Goal: Obtain resource: Download file/media

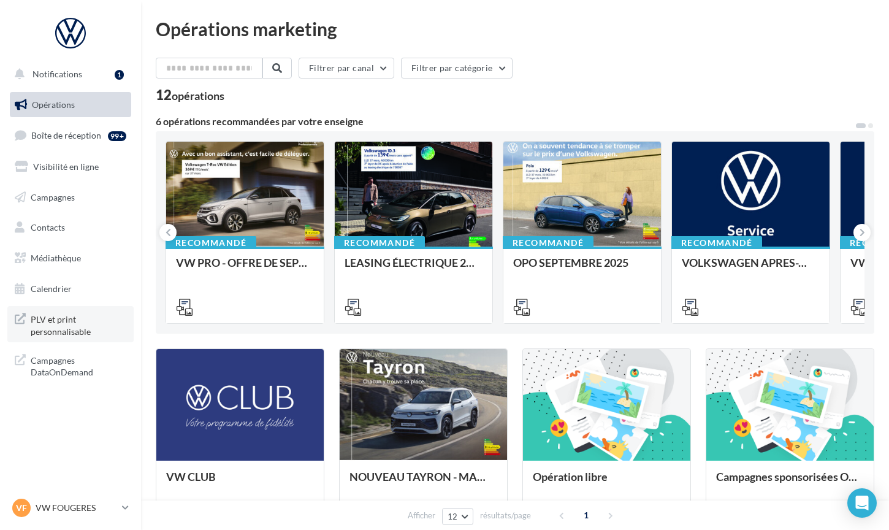
click at [53, 328] on span "PLV et print personnalisable" at bounding box center [79, 324] width 96 height 26
click at [53, 255] on span "Médiathèque" at bounding box center [56, 258] width 50 height 10
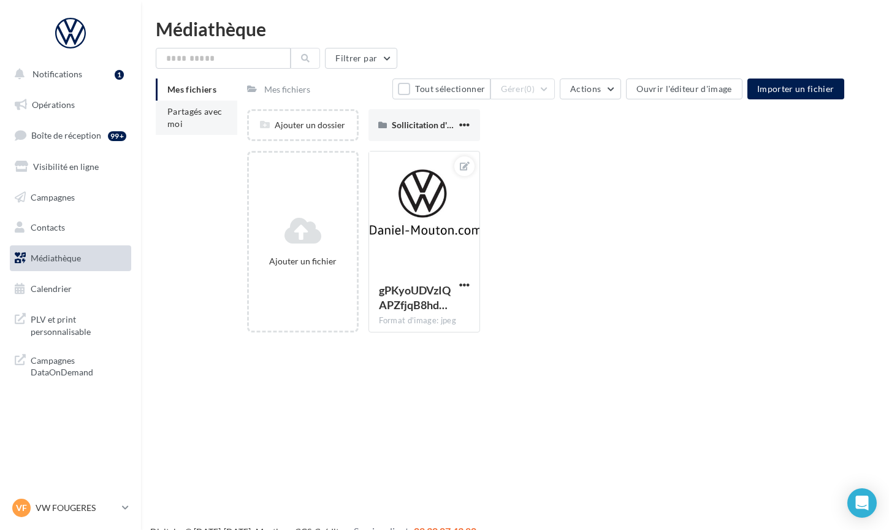
click at [181, 118] on li "Partagés avec moi" at bounding box center [197, 118] width 82 height 34
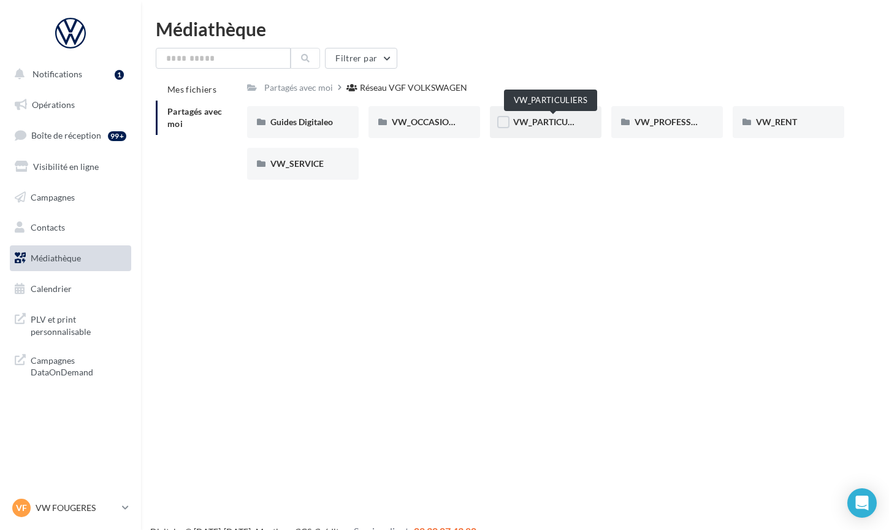
click at [564, 120] on span "VW_PARTICULIERS" at bounding box center [551, 122] width 77 height 10
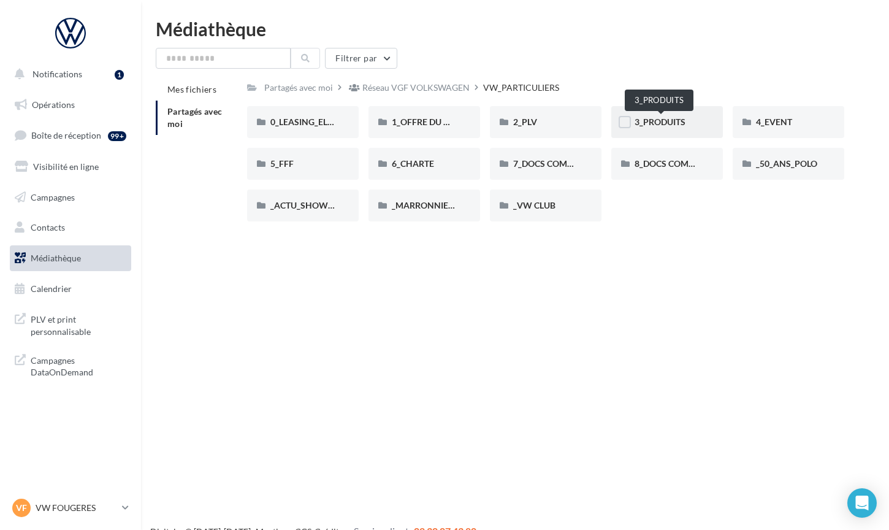
click at [657, 121] on span "3_PRODUITS" at bounding box center [660, 122] width 51 height 10
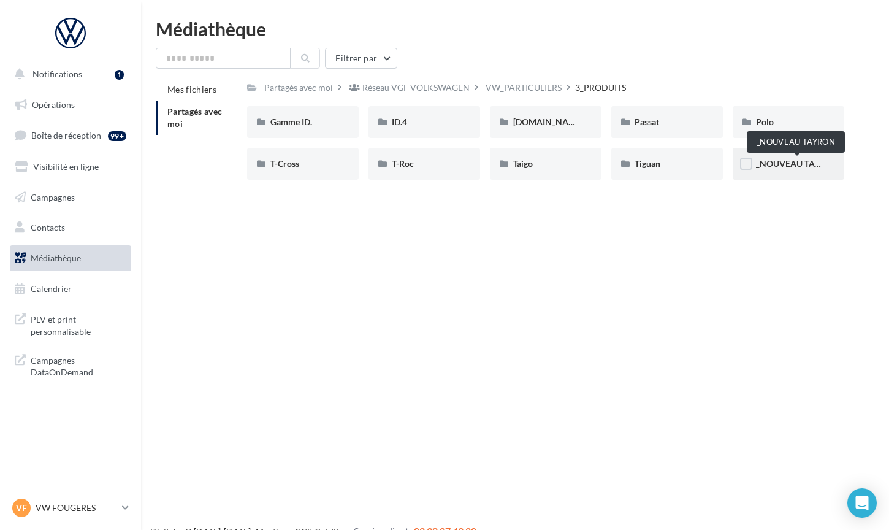
click at [791, 163] on span "_NOUVEAU TAYRON" at bounding box center [797, 163] width 83 height 10
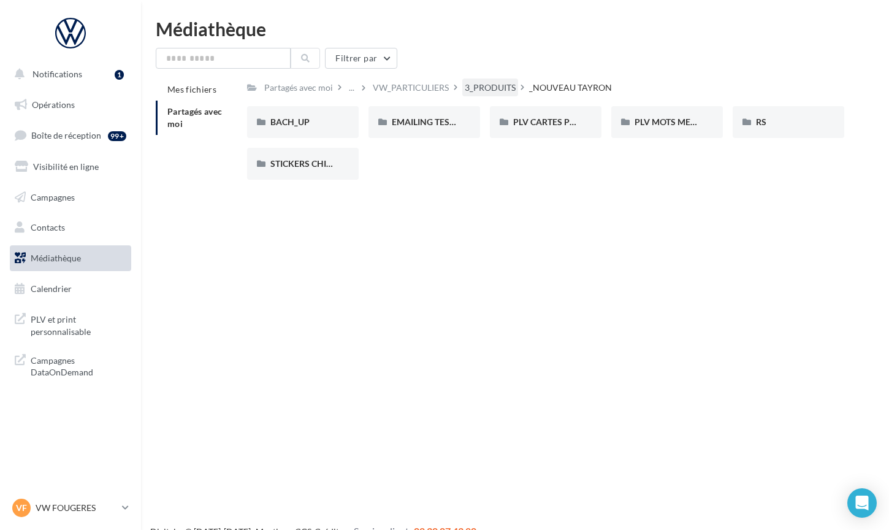
click at [513, 88] on div "3_PRODUITS" at bounding box center [490, 88] width 51 height 12
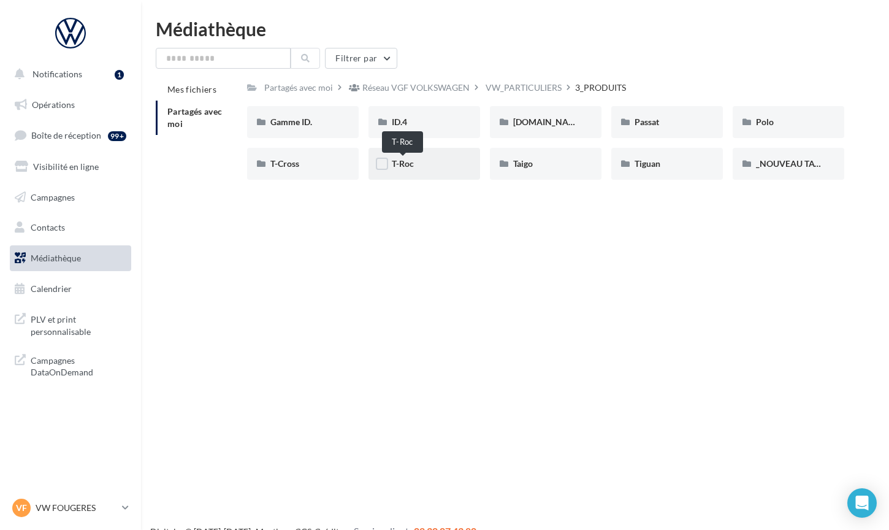
click at [408, 164] on span "T-Roc" at bounding box center [403, 163] width 22 height 10
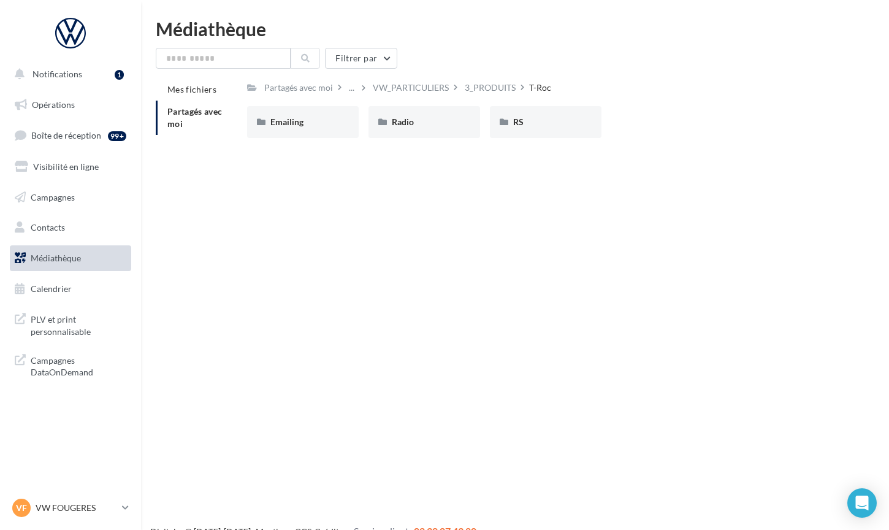
click at [503, 90] on div "3_PRODUITS" at bounding box center [490, 88] width 51 height 12
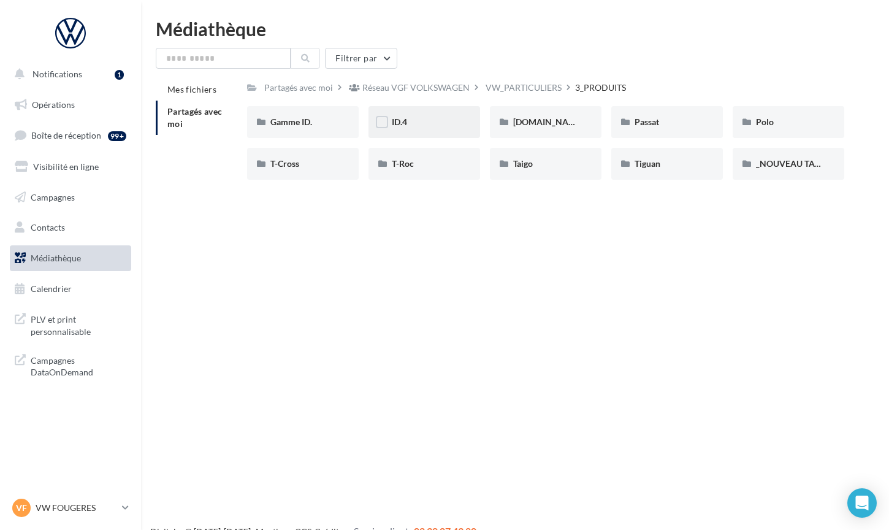
click at [443, 121] on div "ID.4" at bounding box center [424, 122] width 65 height 12
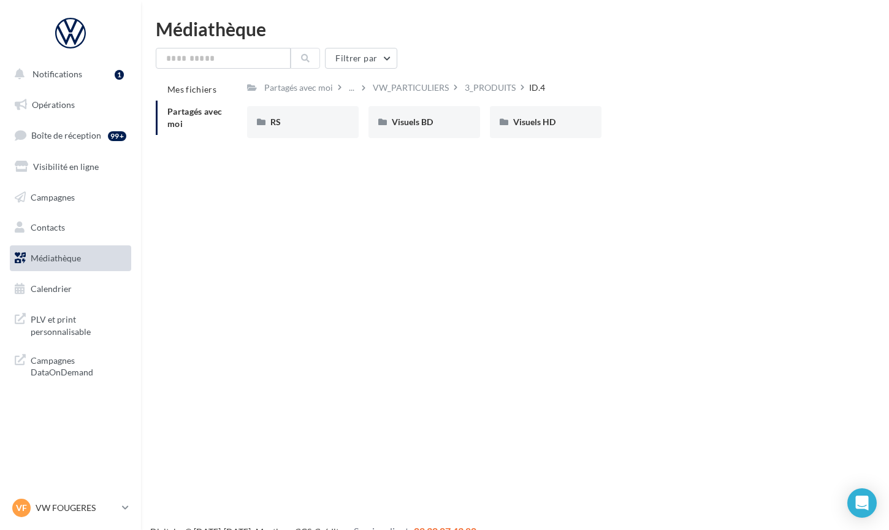
click at [177, 115] on span "Partagés avec moi" at bounding box center [194, 117] width 55 height 23
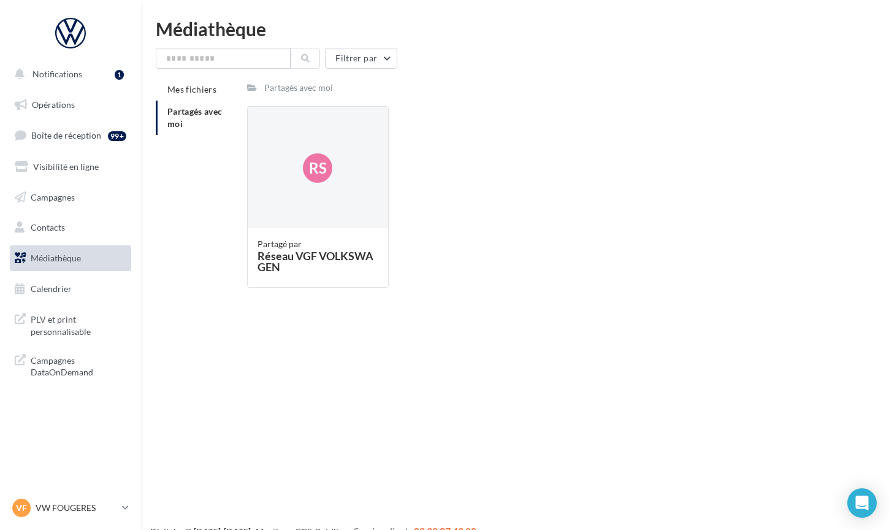
click at [177, 115] on span "Partagés avec moi" at bounding box center [194, 117] width 55 height 23
click at [321, 172] on span "Rs" at bounding box center [318, 168] width 18 height 21
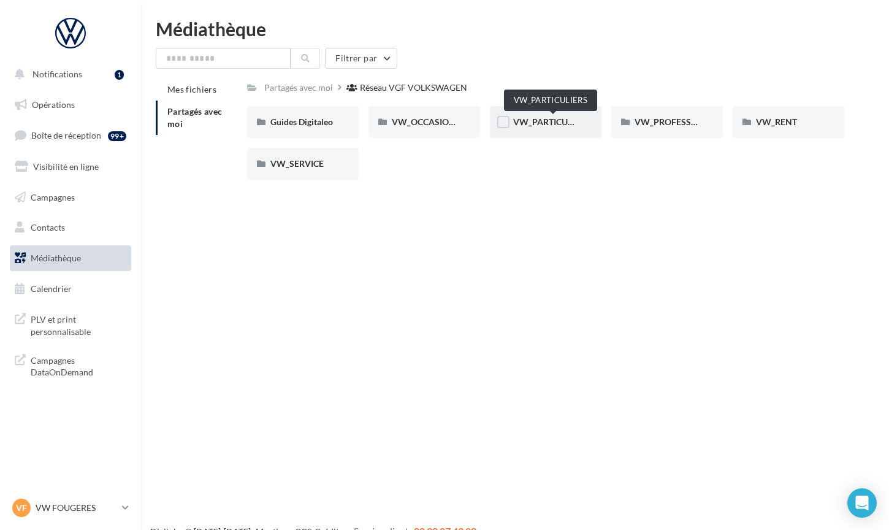
click at [550, 123] on span "VW_PARTICULIERS" at bounding box center [551, 122] width 77 height 10
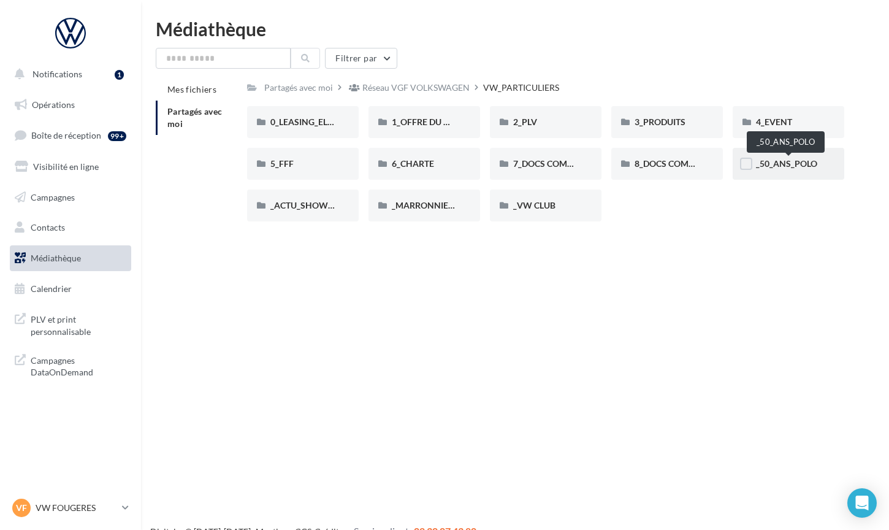
click at [767, 164] on span "_50_ANS_POLO" at bounding box center [786, 163] width 61 height 10
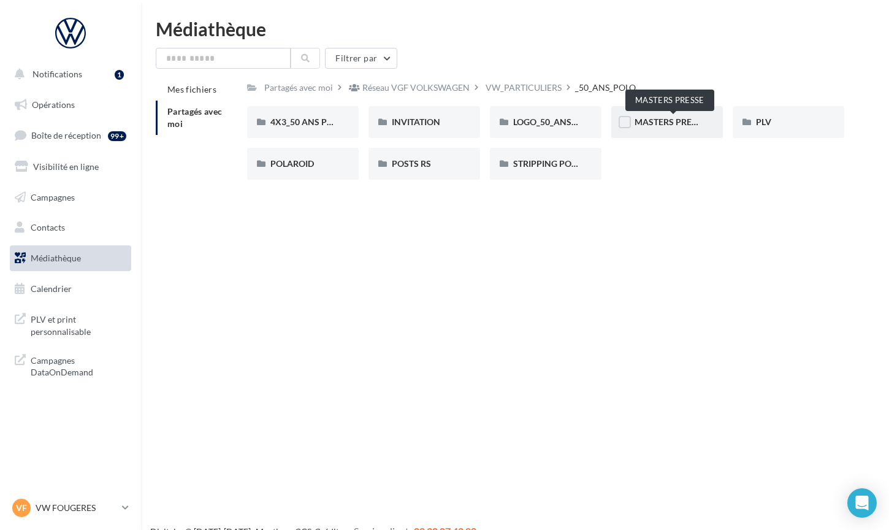
click at [659, 119] on span "MASTERS PRESSE" at bounding box center [671, 122] width 72 height 10
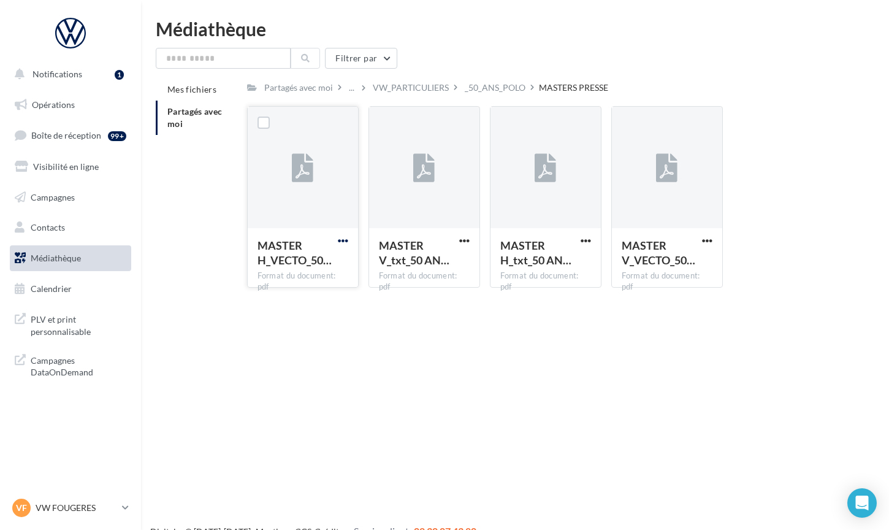
click at [347, 240] on span "button" at bounding box center [343, 241] width 10 height 10
click at [320, 263] on button "Télécharger" at bounding box center [289, 265] width 123 height 32
click at [207, 223] on div "Mes fichiers Partagés avec moi Partagés avec moi ... VW_PARTICULIERS _50_ANS_PO…" at bounding box center [520, 188] width 729 height 219
click at [315, 178] on div at bounding box center [303, 168] width 110 height 123
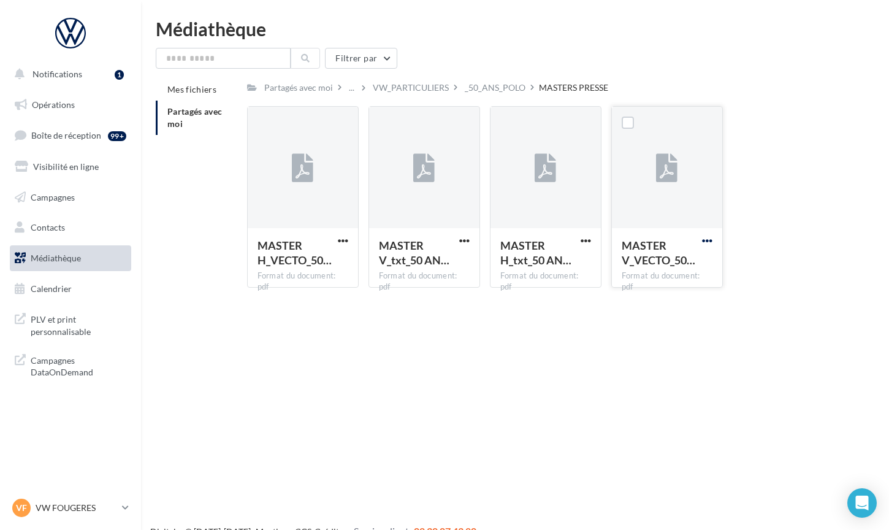
click at [711, 240] on span "button" at bounding box center [707, 241] width 10 height 10
click at [649, 272] on button "Télécharger" at bounding box center [653, 265] width 123 height 32
click at [73, 255] on span "Médiathèque" at bounding box center [56, 258] width 50 height 10
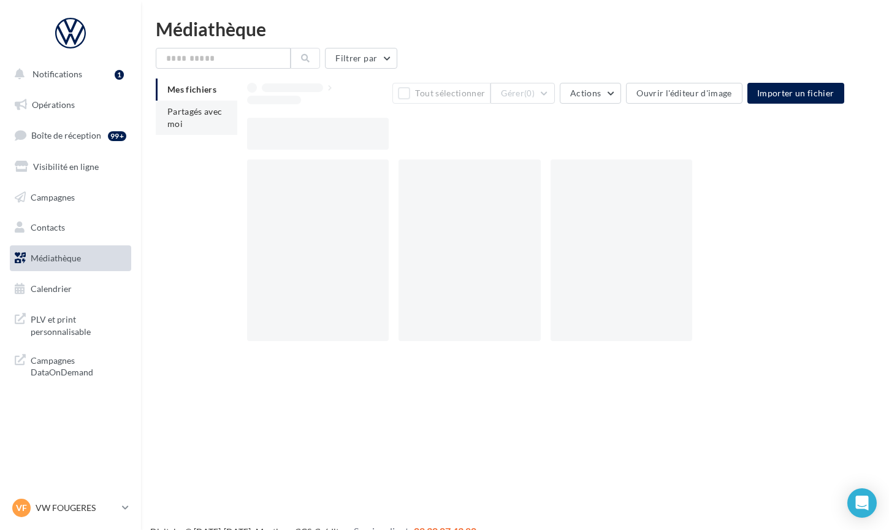
click at [186, 115] on span "Partagés avec moi" at bounding box center [194, 117] width 55 height 23
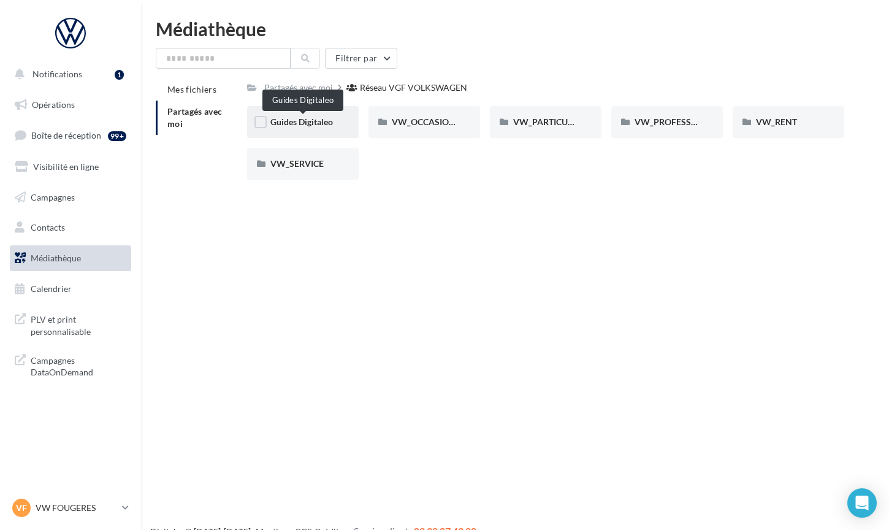
click at [311, 120] on span "Guides Digitaleo" at bounding box center [301, 122] width 63 height 10
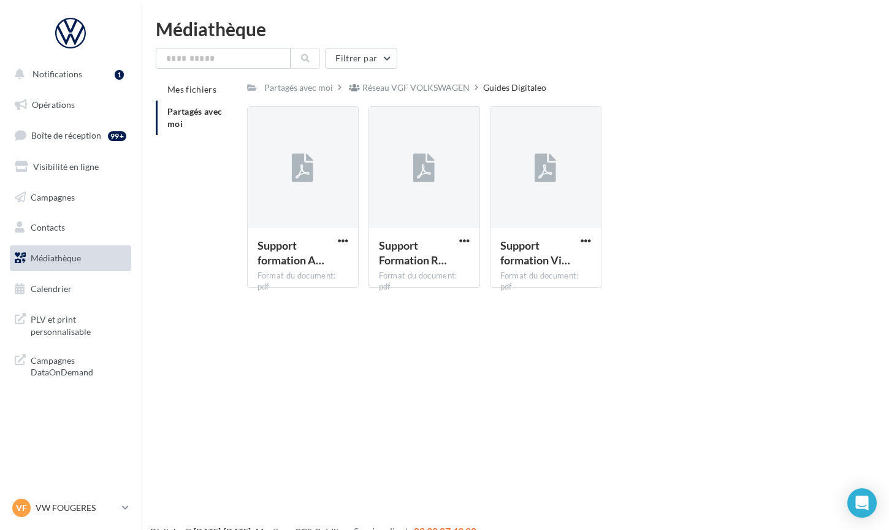
click at [78, 253] on span "Médiathèque" at bounding box center [56, 258] width 50 height 10
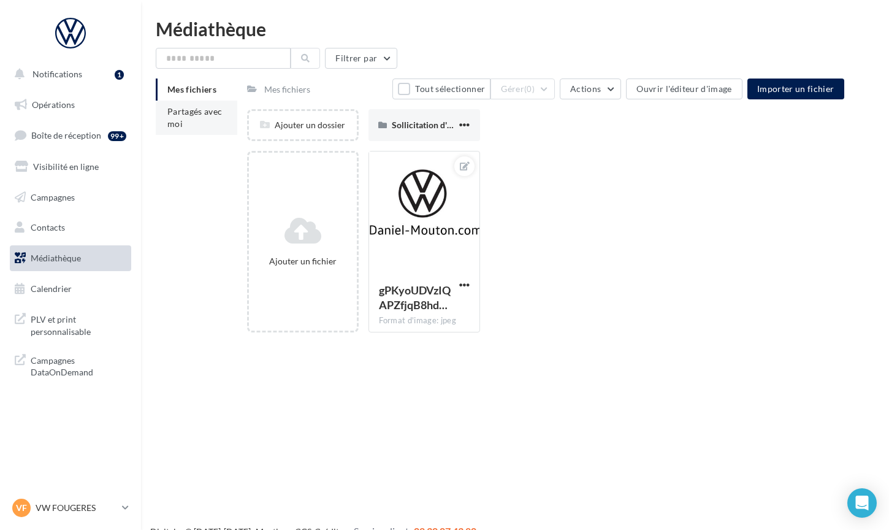
click at [172, 121] on span "Partagés avec moi" at bounding box center [194, 117] width 55 height 23
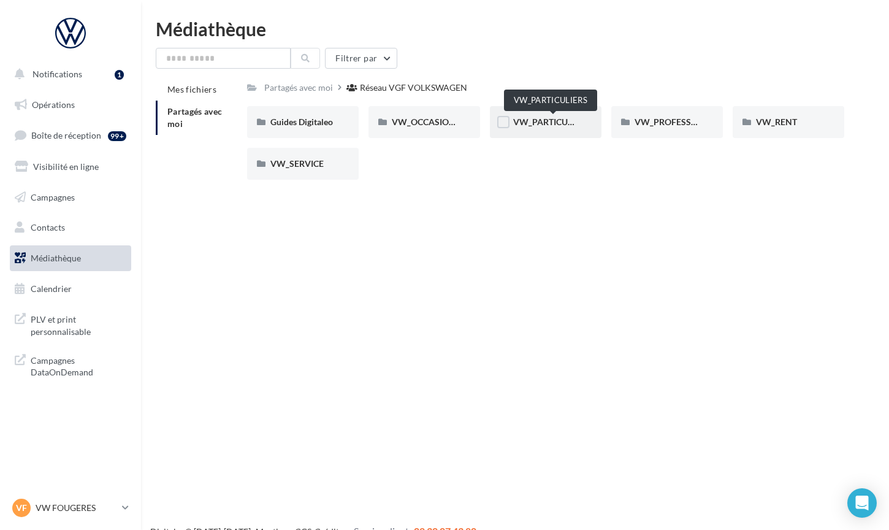
click at [530, 127] on span "VW_PARTICULIERS" at bounding box center [551, 122] width 77 height 10
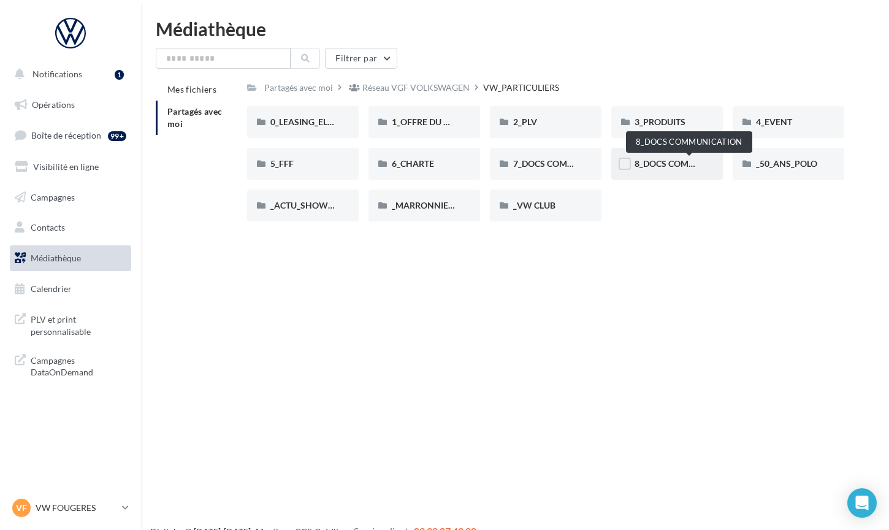
click at [678, 159] on span "8_DOCS COMMUNICATION" at bounding box center [689, 163] width 109 height 10
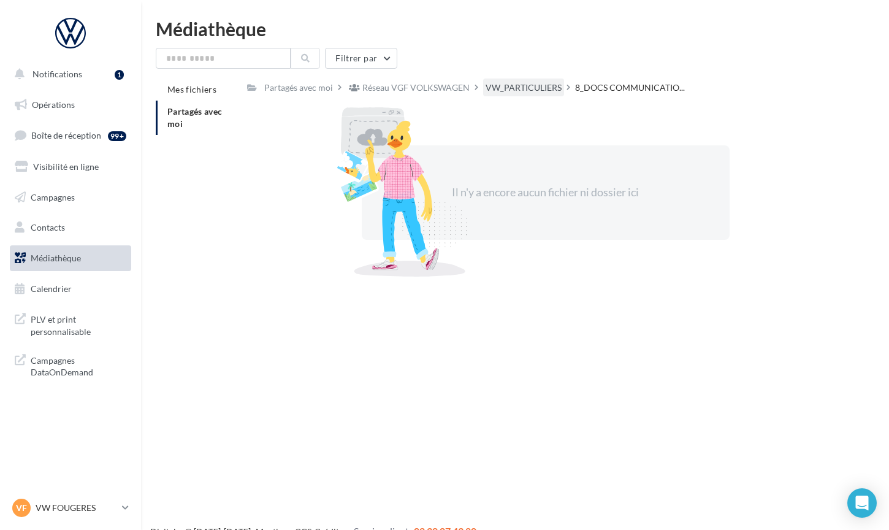
click at [542, 90] on div "VW_PARTICULIERS" at bounding box center [524, 88] width 76 height 12
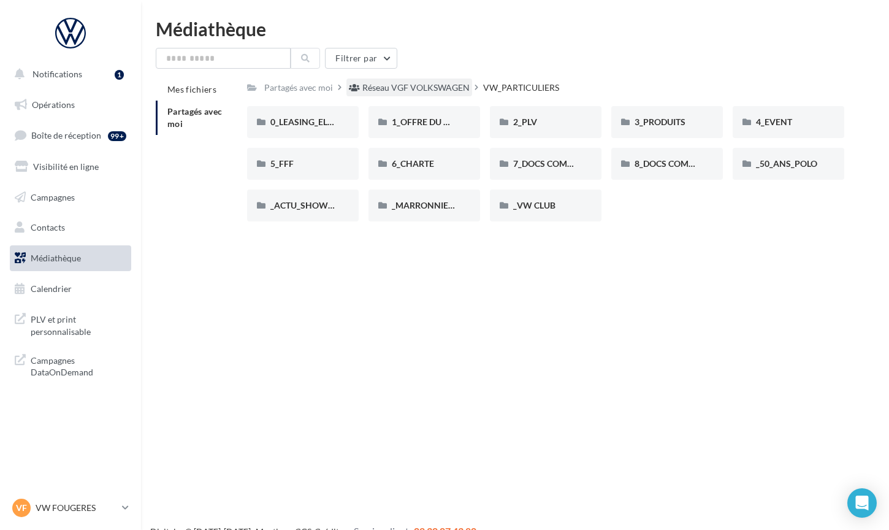
click at [454, 86] on div "Réseau VGF VOLKSWAGEN" at bounding box center [415, 88] width 107 height 12
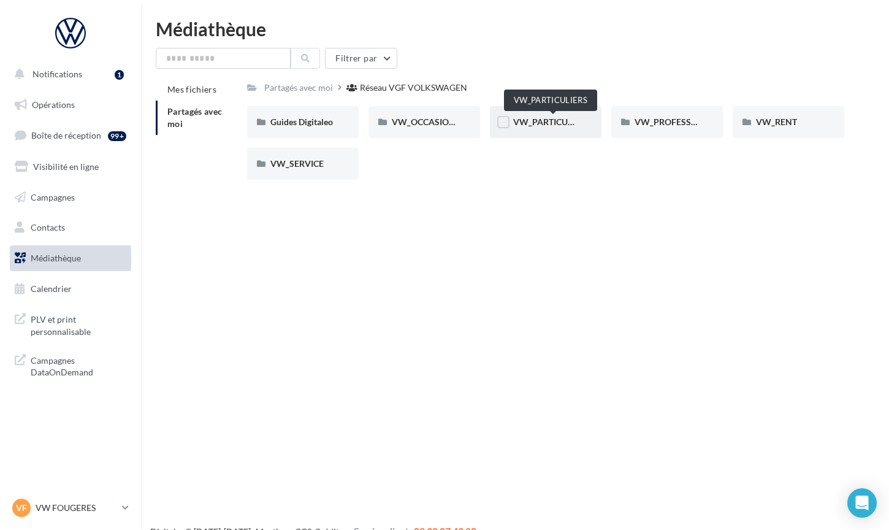
click at [547, 120] on span "VW_PARTICULIERS" at bounding box center [551, 122] width 77 height 10
